Goal: Find contact information: Obtain details needed to contact an individual or organization

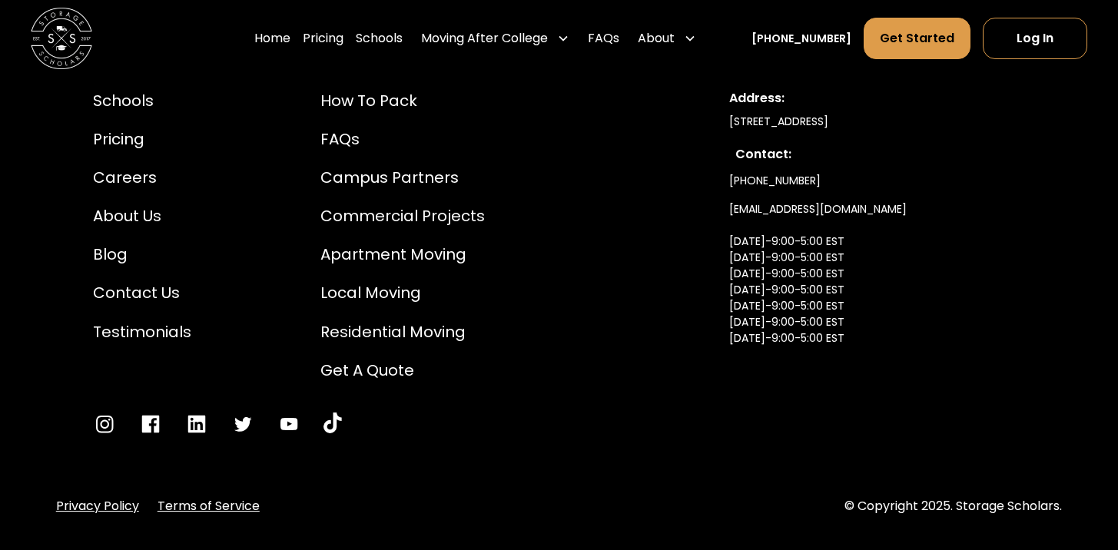
scroll to position [1551, 0]
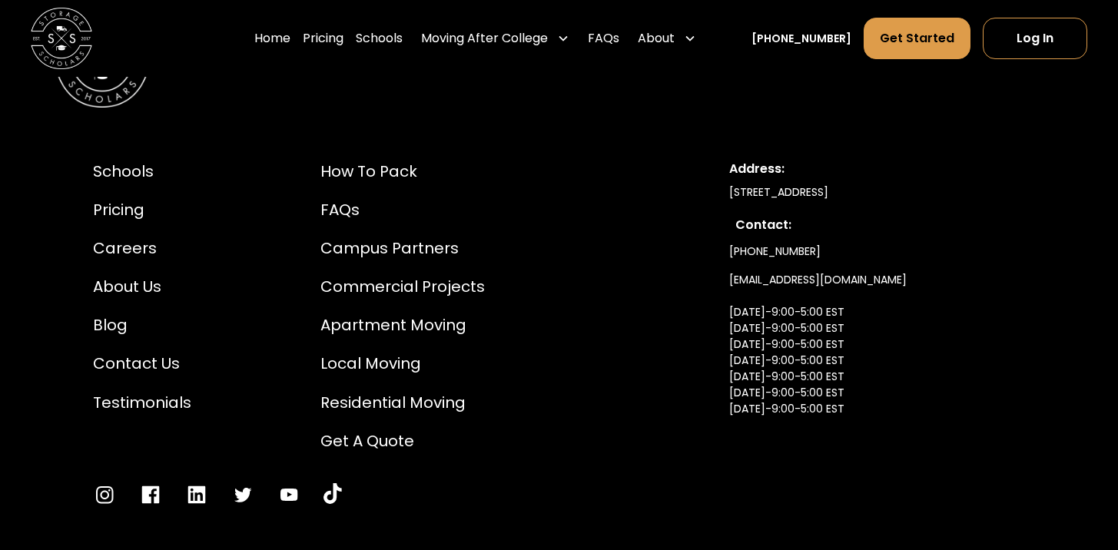
click at [763, 278] on link "[EMAIL_ADDRESS][DOMAIN_NAME] [DATE]-9:00-5:00 EST [DATE]-9:00-5:00 EST [DATE]-9…" at bounding box center [817, 361] width 177 height 190
drag, startPoint x: 894, startPoint y: 283, endPoint x: 730, endPoint y: 282, distance: 163.7
click at [730, 282] on div "[PHONE_NUMBER] [EMAIL_ADDRESS][DOMAIN_NAME] [DATE]-9:00-5:00 EST [DATE]-9:00-5:…" at bounding box center [877, 346] width 296 height 218
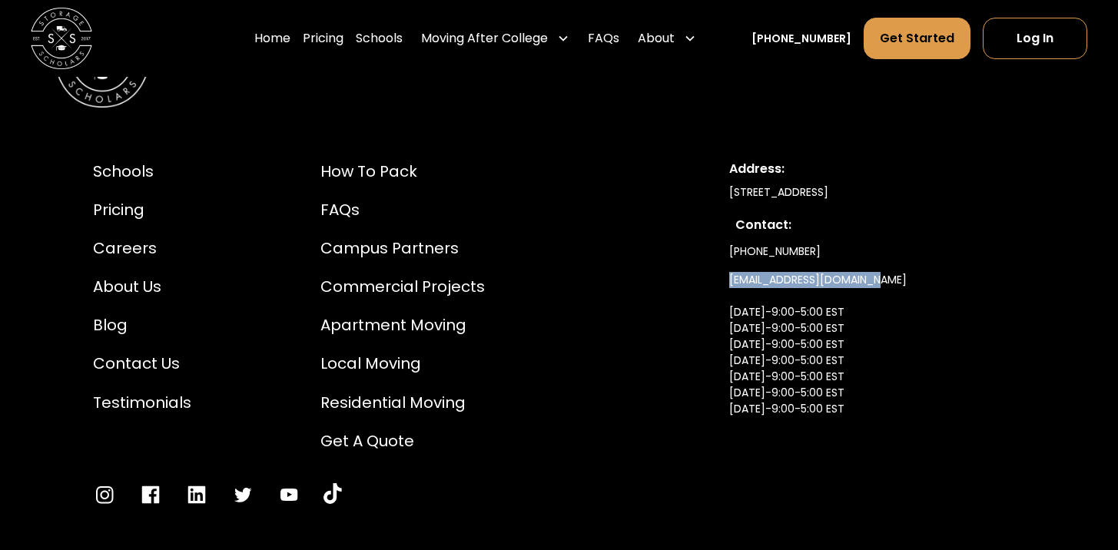
copy link "[EMAIL_ADDRESS][DOMAIN_NAME]"
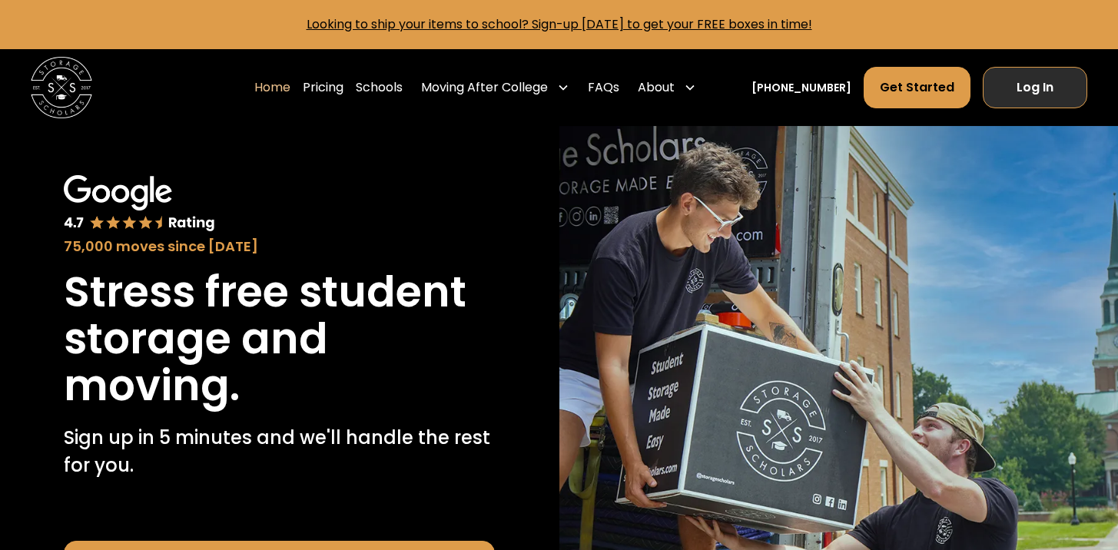
click at [1023, 88] on link "Log In" at bounding box center [1035, 87] width 104 height 41
